Goal: Task Accomplishment & Management: Complete application form

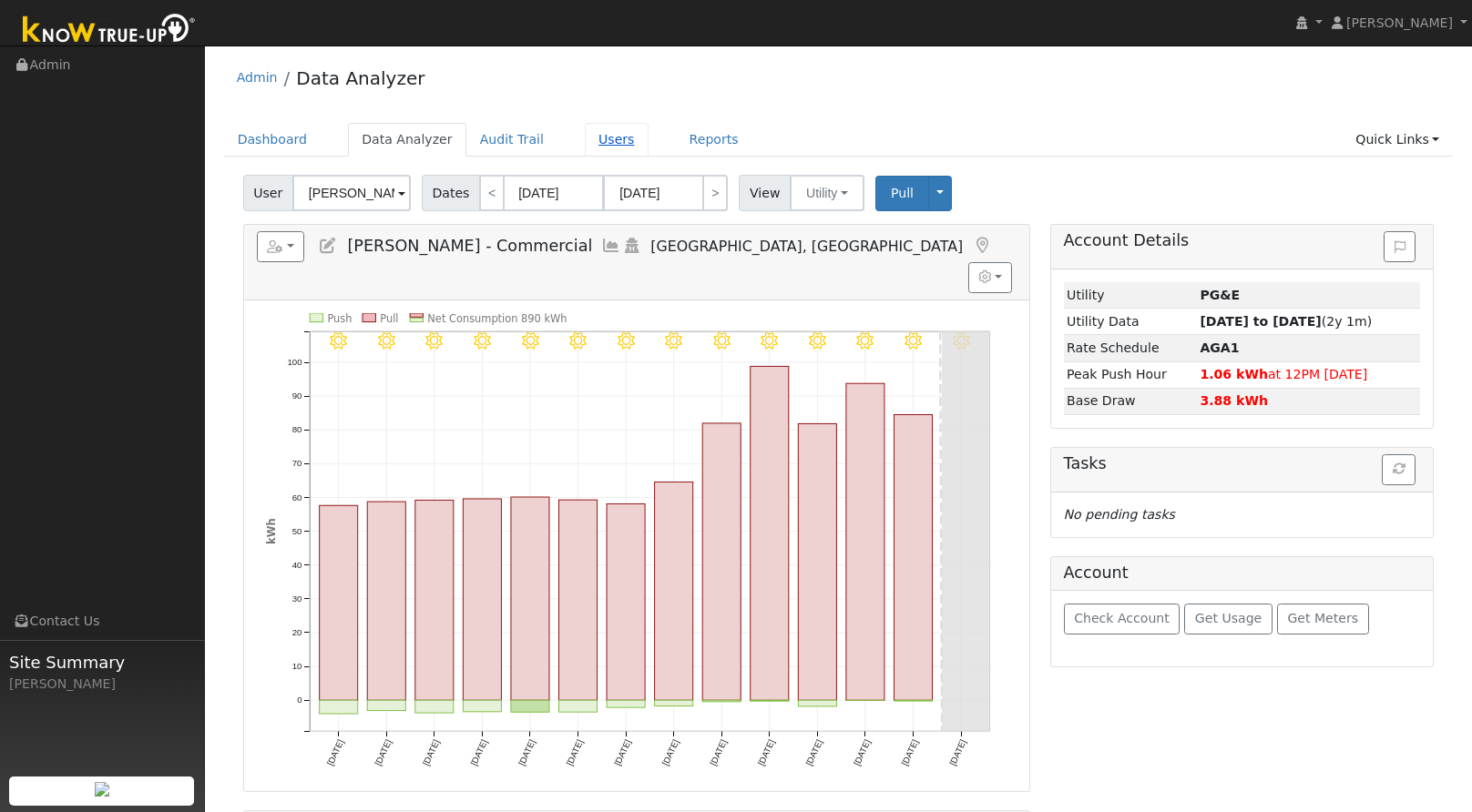
click at [585, 140] on link "Users" at bounding box center [617, 140] width 64 height 33
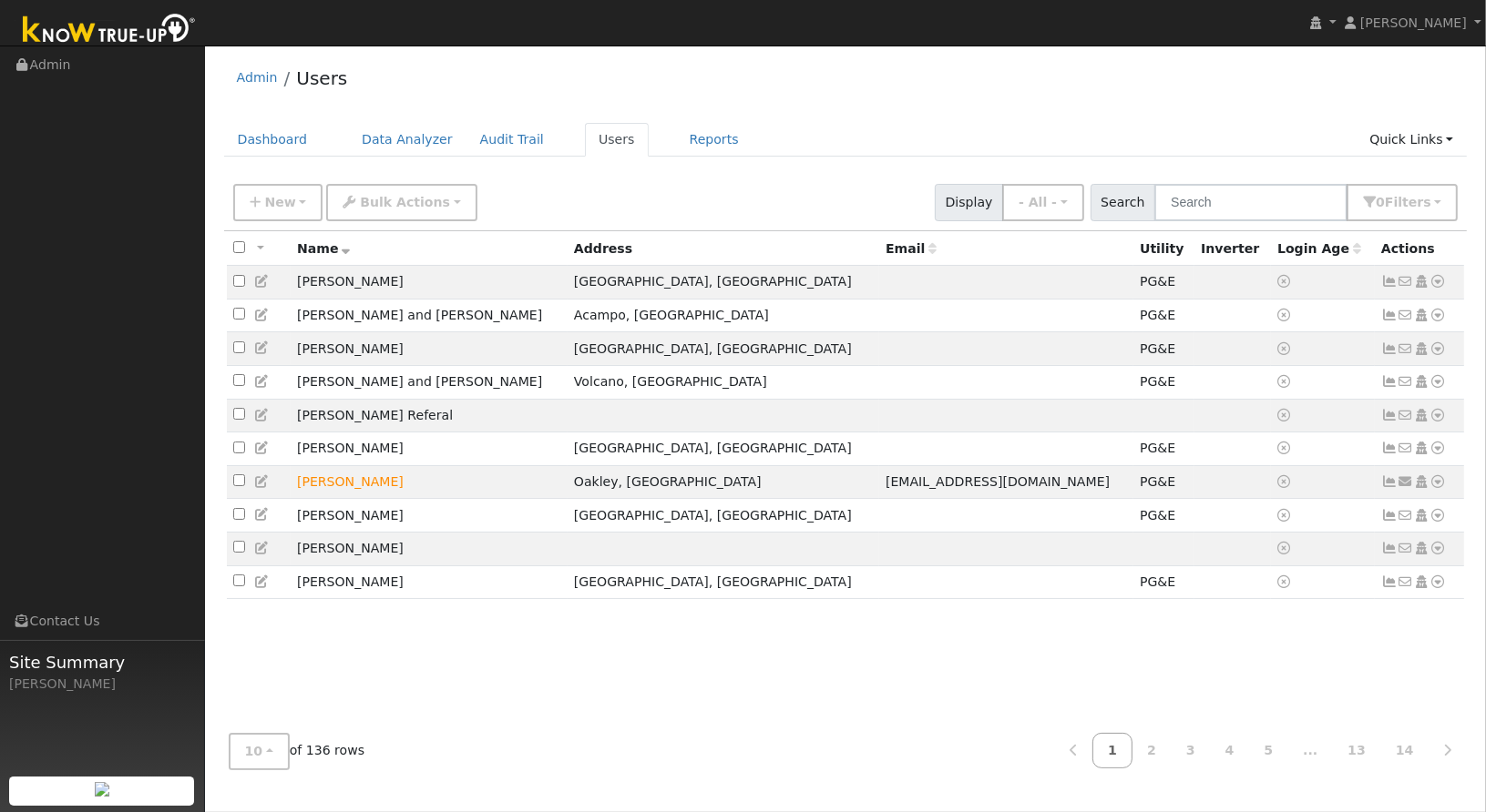
click at [295, 221] on div "New Add User Quick Add Quick Connect Quick Convert Lead Bulk Actions Send Email…" at bounding box center [846, 203] width 1243 height 56
click at [288, 206] on span "New" at bounding box center [279, 202] width 30 height 15
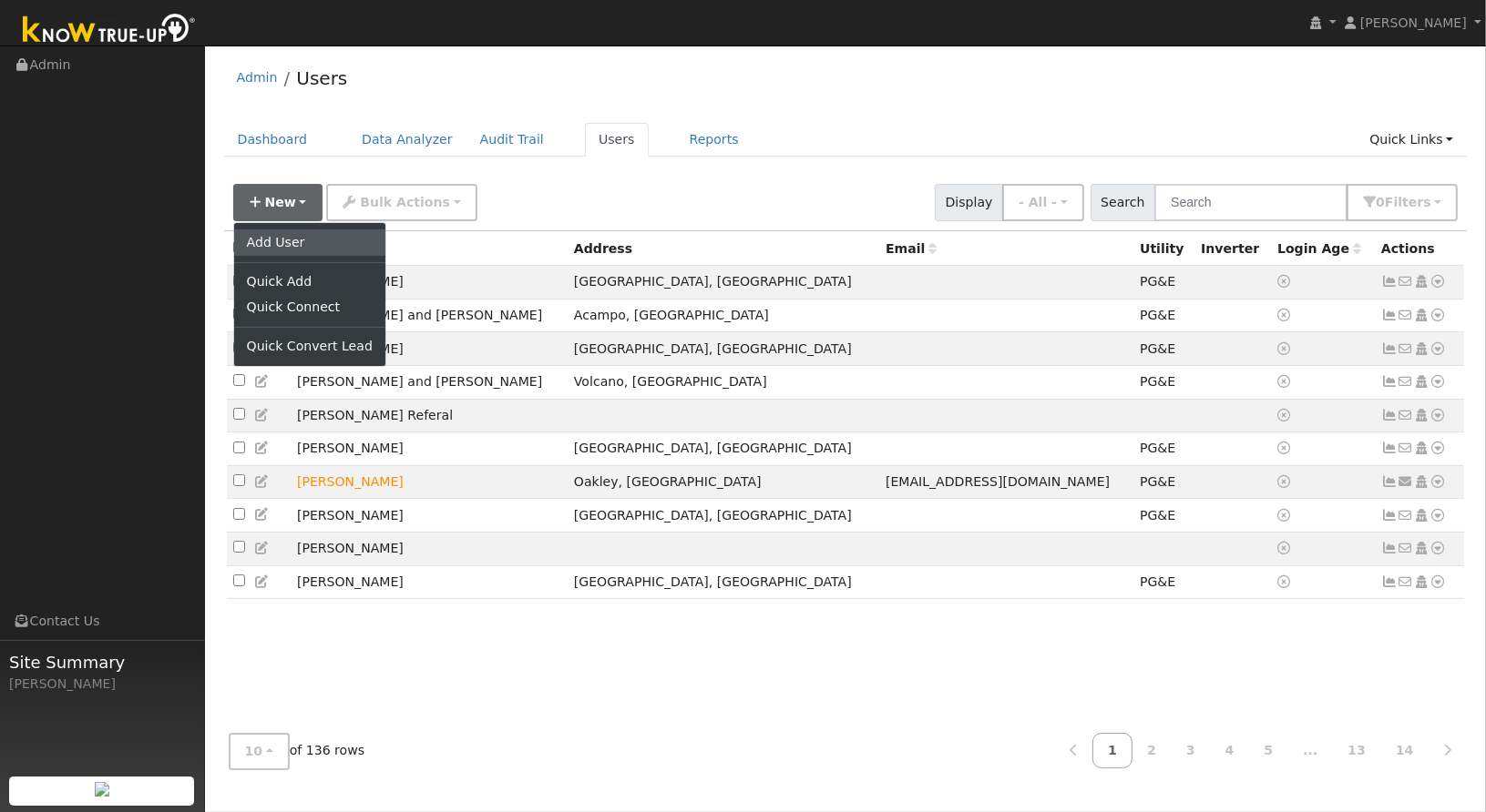
click at [293, 241] on link "Add User" at bounding box center [310, 242] width 151 height 26
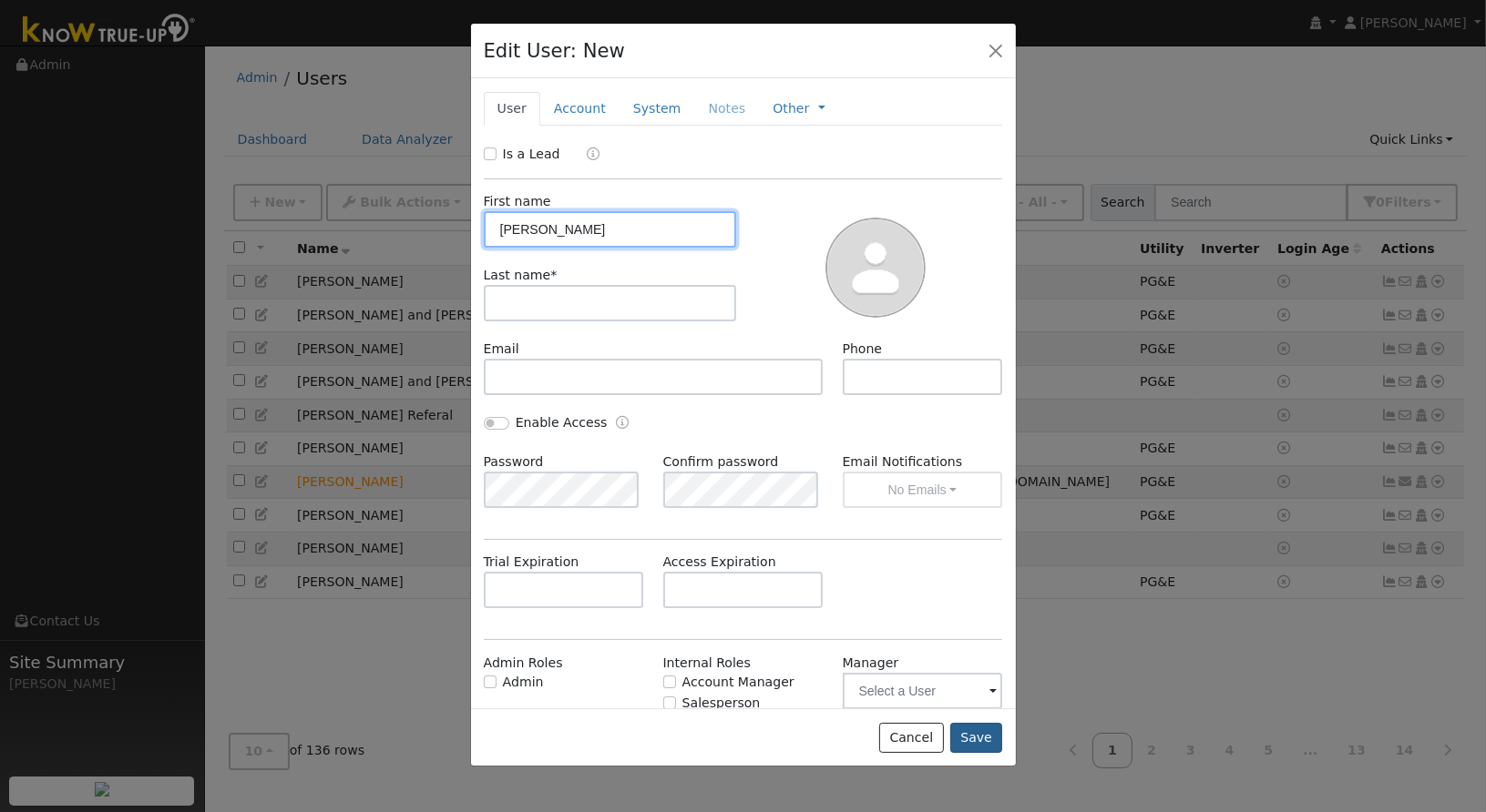
type input "[PERSON_NAME]"
click at [975, 735] on button "Save" at bounding box center [977, 737] width 53 height 30
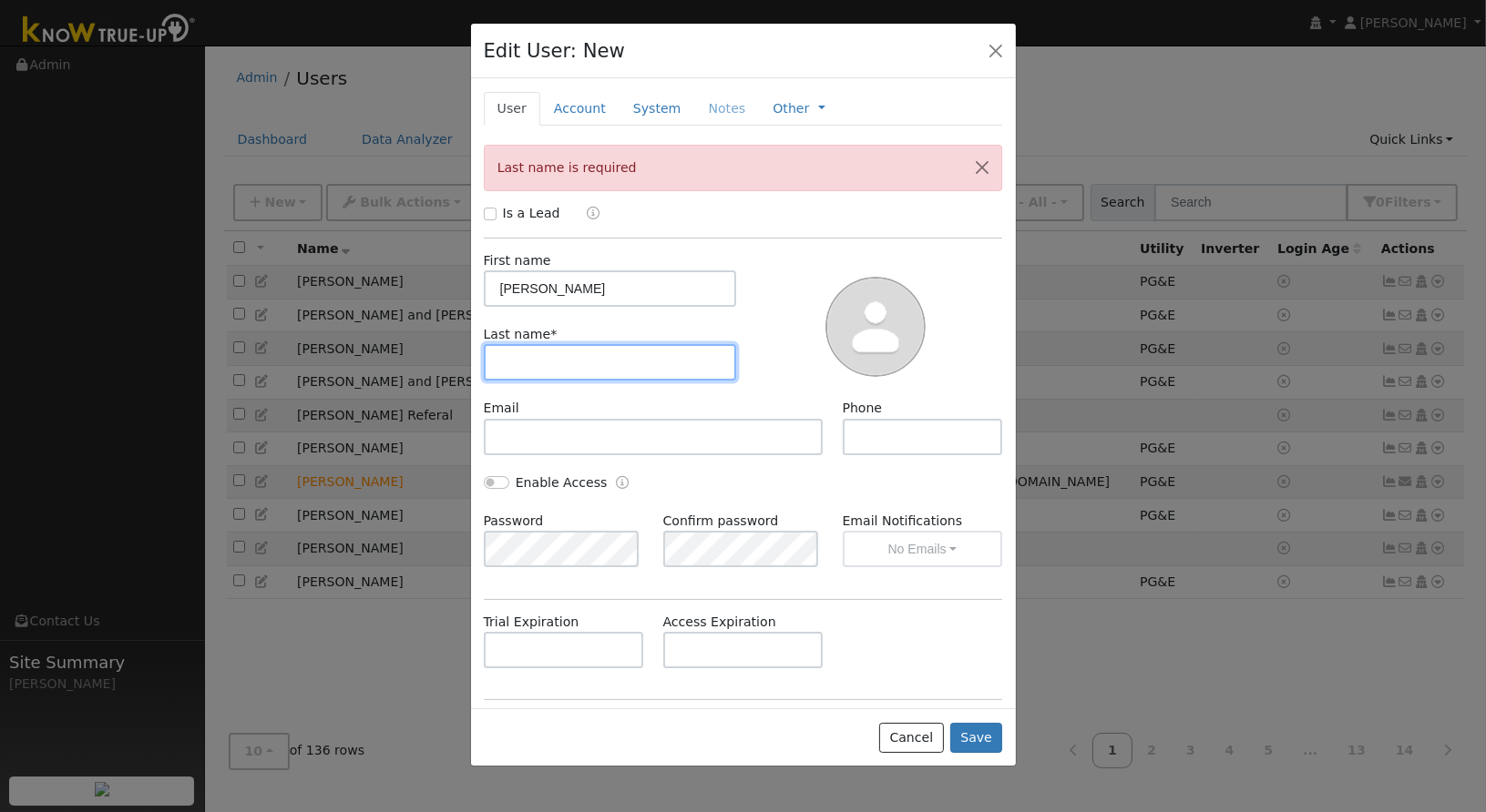
click at [650, 361] on input "text" at bounding box center [611, 362] width 254 height 36
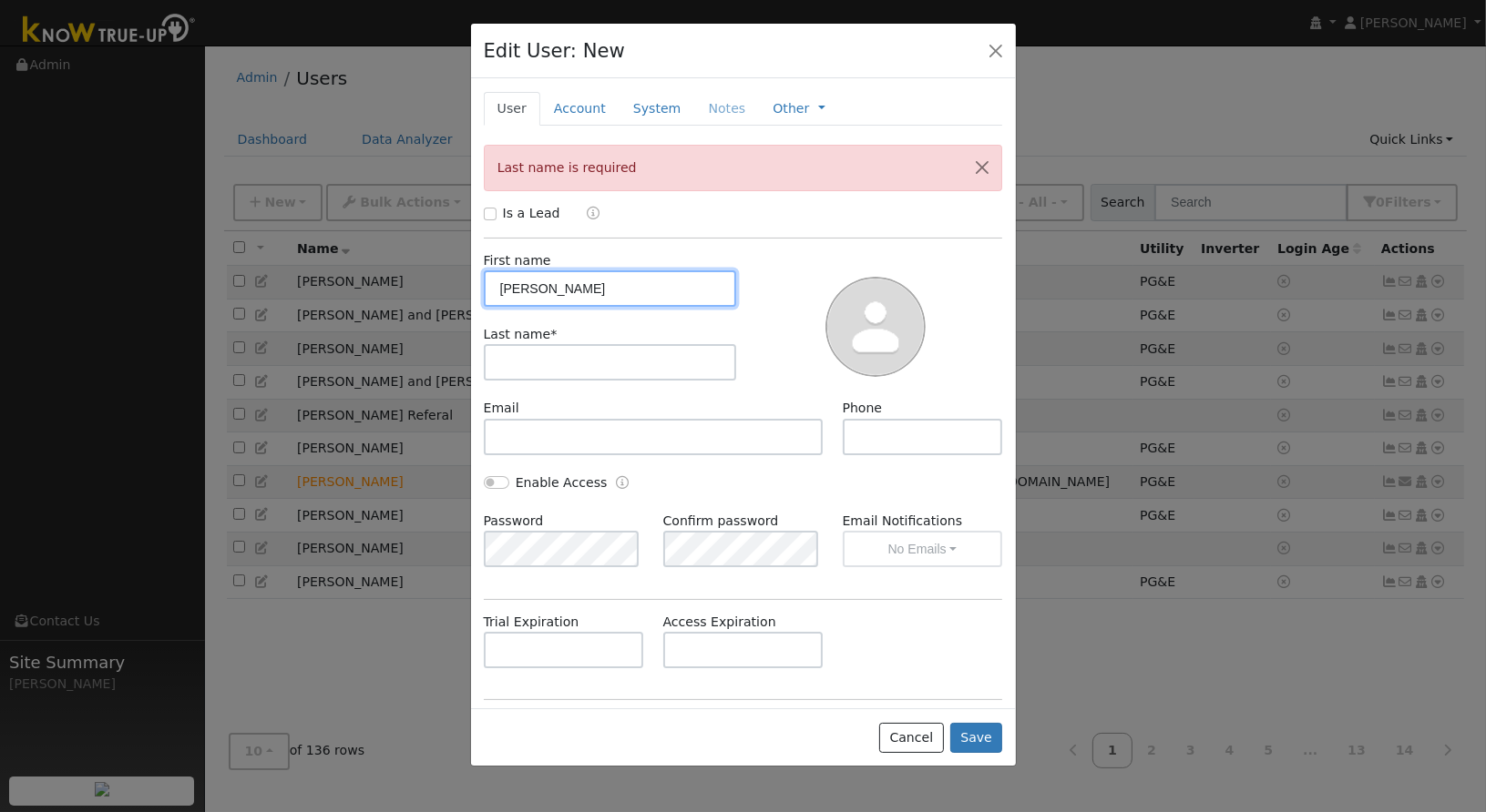
drag, startPoint x: 574, startPoint y: 291, endPoint x: 411, endPoint y: 309, distance: 164.0
click at [411, 309] on div "Edit User: New Select an Ac... New Account Nickname Cancel Create Are you sure …" at bounding box center [743, 406] width 1486 height 812
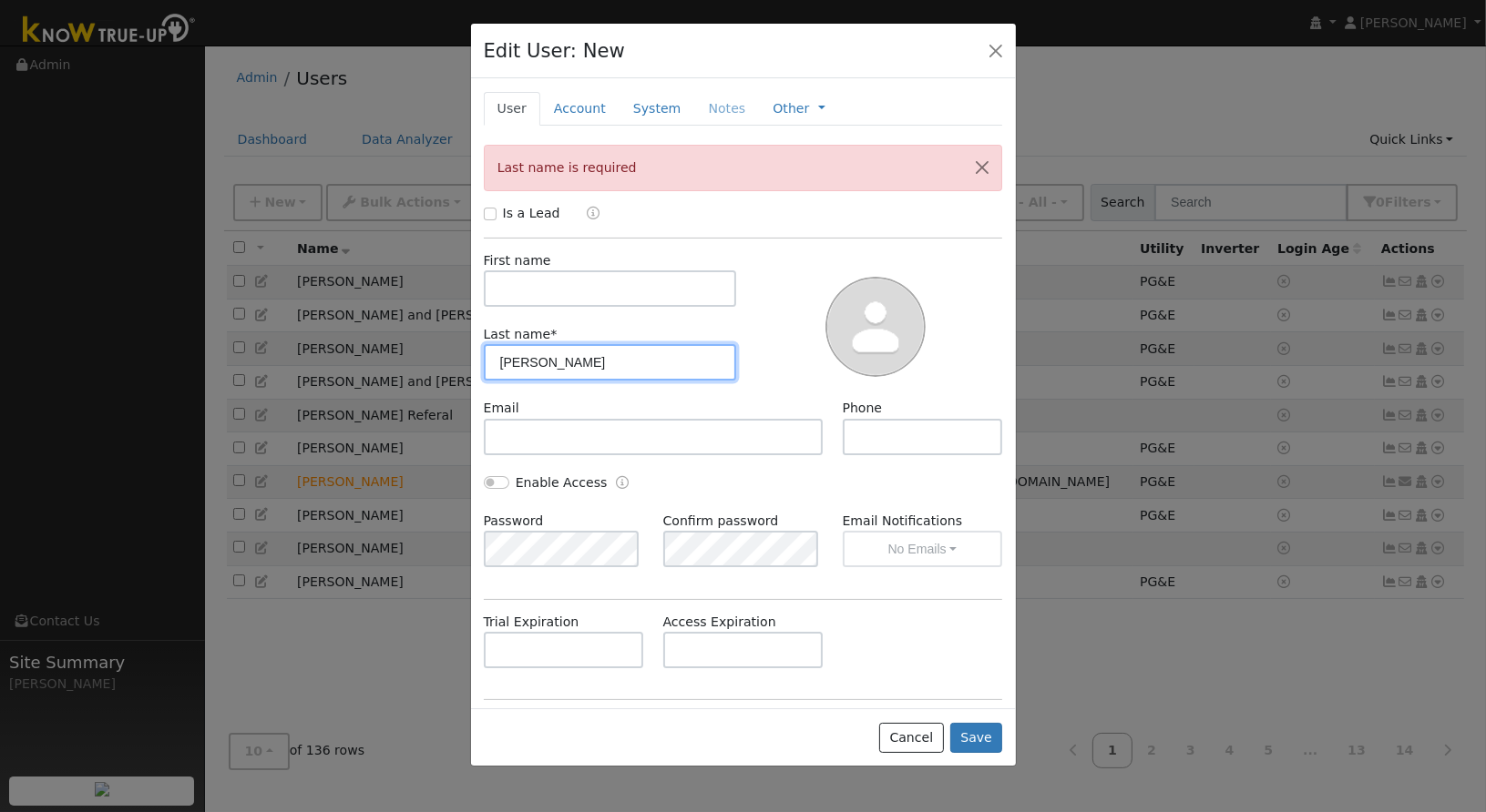
type input "[PERSON_NAME]"
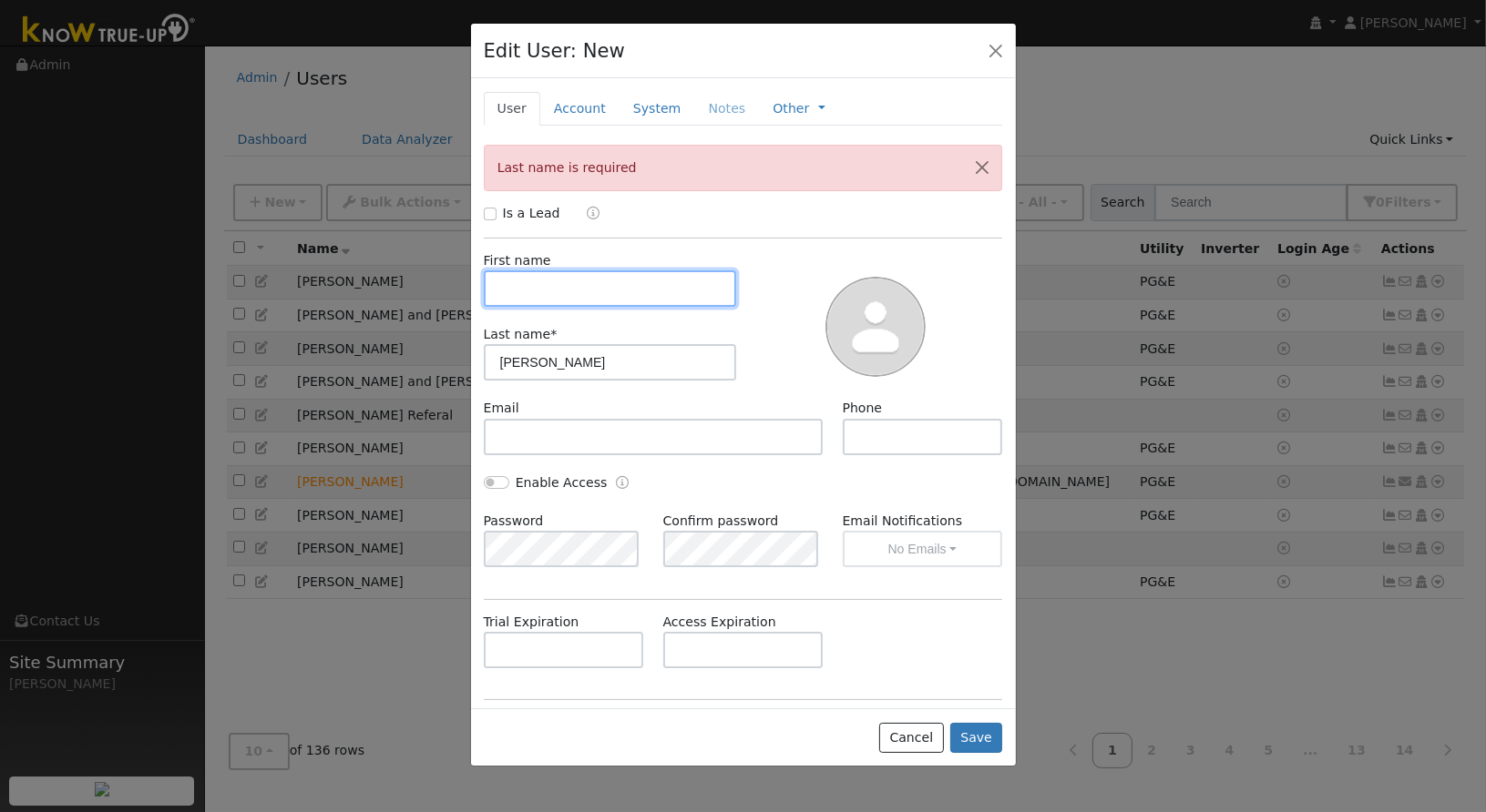
click at [528, 295] on input "text" at bounding box center [611, 288] width 254 height 36
type input "[PERSON_NAME]"
click at [986, 731] on button "Save" at bounding box center [977, 737] width 53 height 30
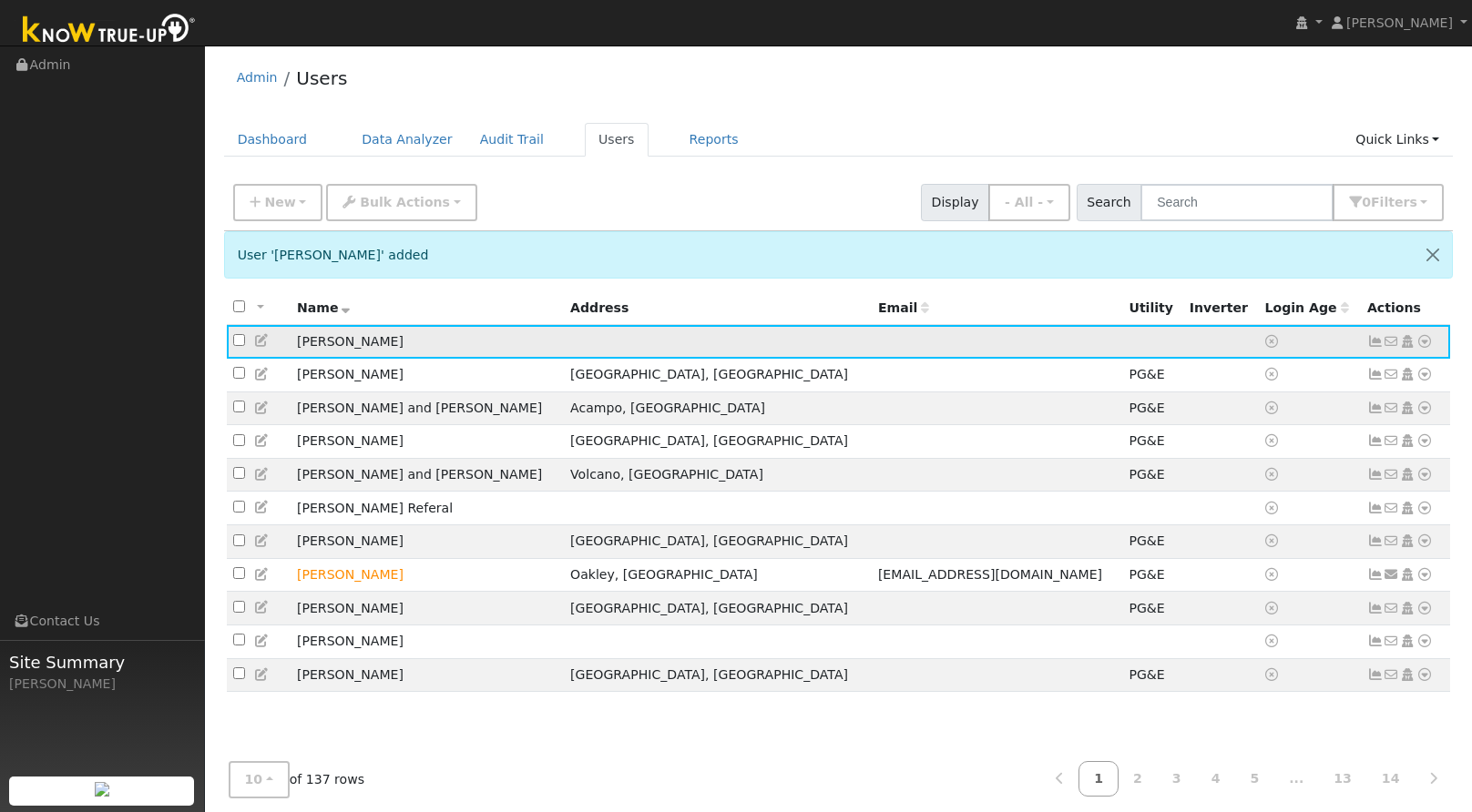
click at [1416, 340] on icon at bounding box center [1424, 341] width 17 height 13
click at [1253, 485] on link "Utility" at bounding box center [1235, 479] width 127 height 26
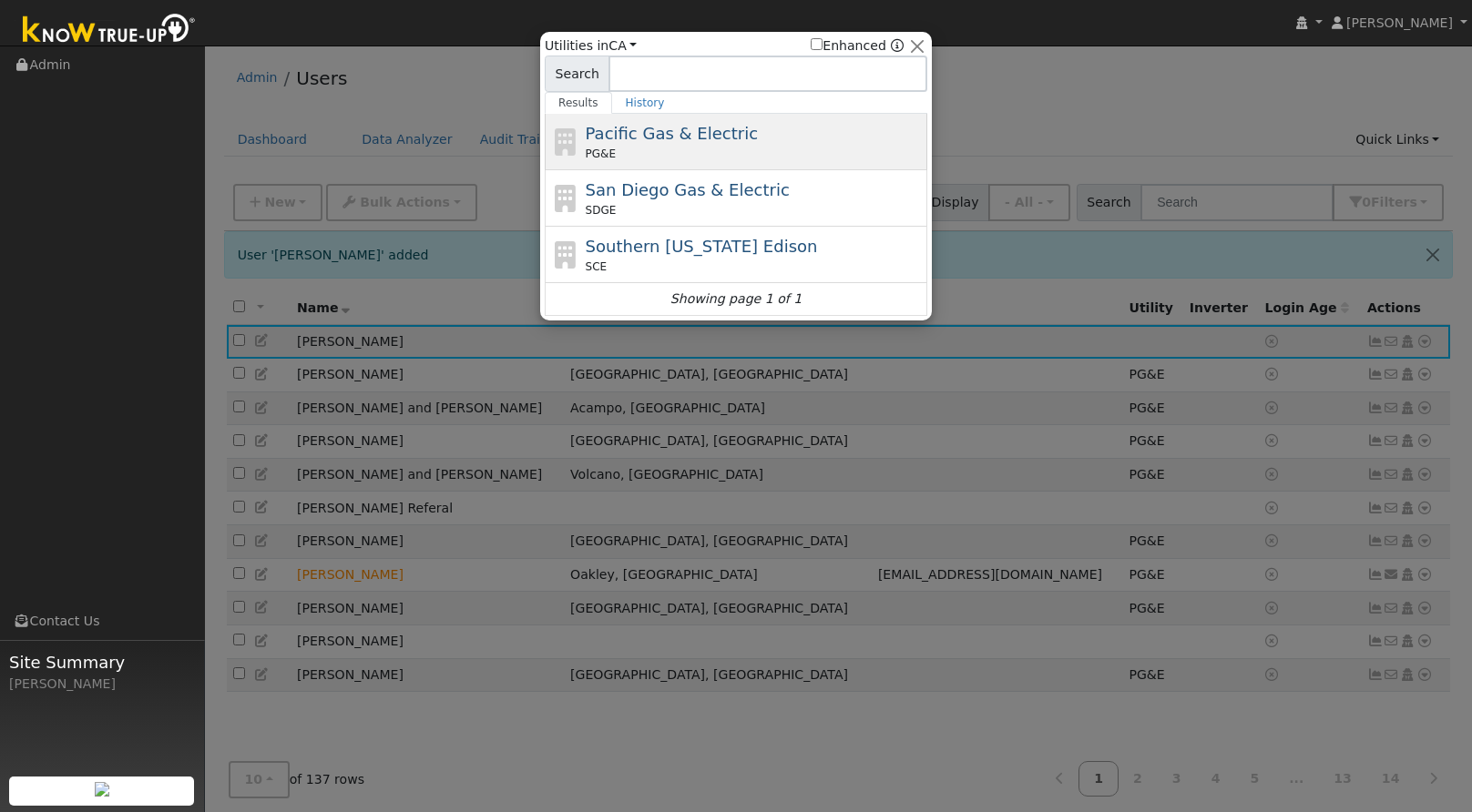
click at [741, 138] on div "Pacific Gas & Electric PG&E" at bounding box center [755, 142] width 338 height 41
